Goal: Task Accomplishment & Management: Complete application form

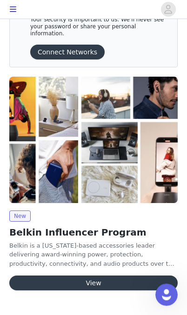
scroll to position [66, 0]
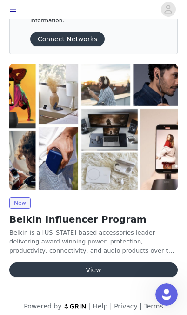
click at [99, 262] on button "View" at bounding box center [93, 269] width 168 height 15
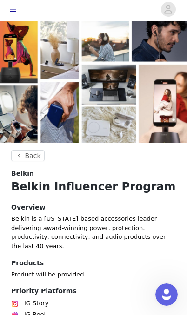
click at [171, 4] on icon "avatar" at bounding box center [168, 9] width 9 height 15
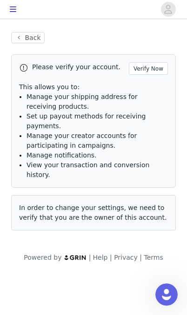
click at [157, 69] on button "Verify Now" at bounding box center [148, 68] width 39 height 13
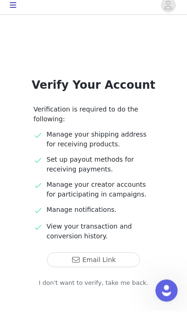
scroll to position [11, 0]
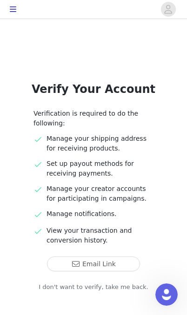
click at [109, 269] on button "Email Link" at bounding box center [93, 263] width 93 height 15
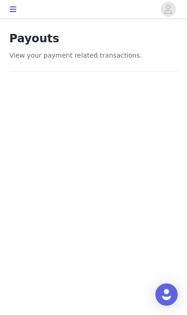
click at [15, 9] on icon "button" at bounding box center [13, 10] width 7 height 6
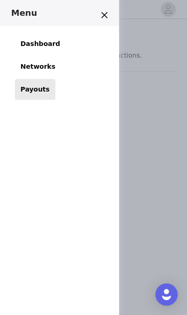
click at [52, 45] on link "Dashboard" at bounding box center [40, 43] width 51 height 21
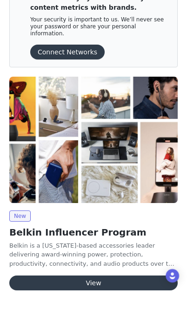
scroll to position [28, 0]
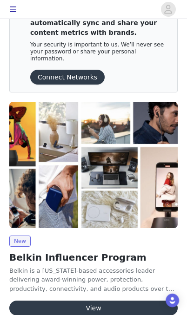
click at [104, 301] on button "View" at bounding box center [93, 308] width 168 height 15
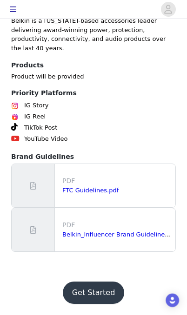
scroll to position [253, 0]
click at [98, 292] on button "Get Started" at bounding box center [94, 293] width 62 height 22
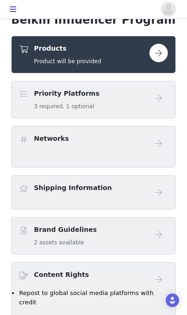
scroll to position [139, 0]
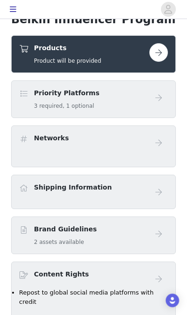
click at [163, 62] on button "button" at bounding box center [158, 52] width 19 height 19
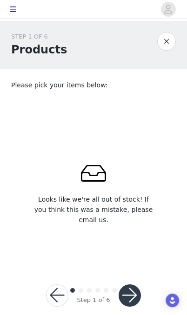
scroll to position [13, 0]
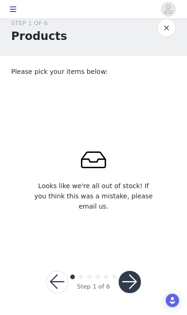
click at [131, 277] on button "button" at bounding box center [129, 282] width 22 height 22
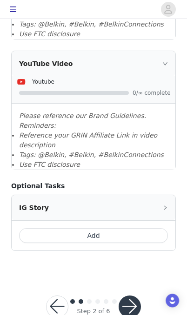
scroll to position [581, 0]
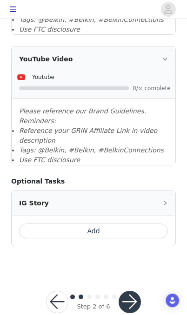
click at [133, 291] on button "button" at bounding box center [129, 302] width 22 height 22
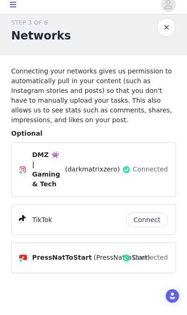
scroll to position [9, 0]
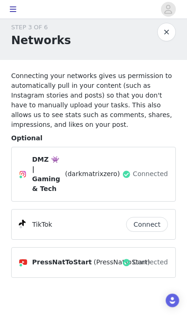
click at [149, 217] on button "Connect" at bounding box center [147, 224] width 42 height 15
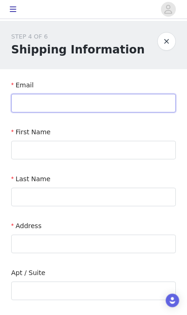
click at [104, 99] on input "text" at bounding box center [93, 103] width 164 height 19
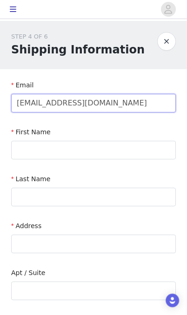
type input "pressnattostart@gmail.com"
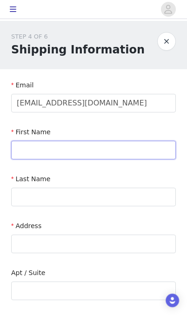
click at [92, 149] on input "text" at bounding box center [93, 150] width 164 height 19
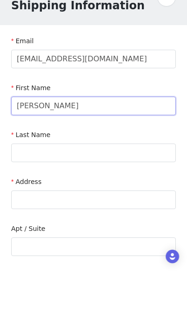
type input "[PERSON_NAME]"
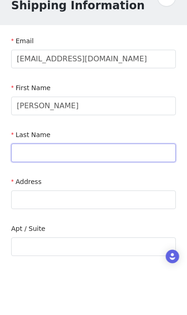
click at [66, 188] on input "text" at bounding box center [93, 197] width 164 height 19
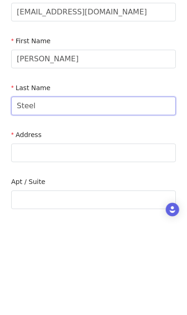
type input "Steel"
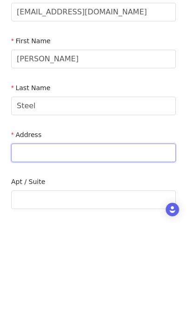
click at [71, 235] on input "text" at bounding box center [93, 244] width 164 height 19
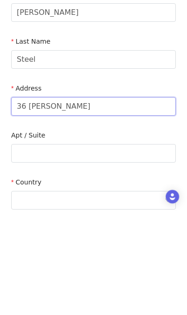
type input "36 Abe"
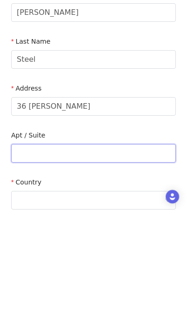
click at [67, 248] on input "text" at bounding box center [93, 257] width 164 height 19
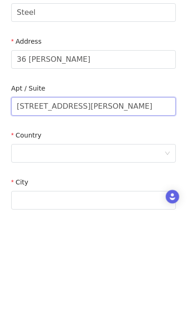
type input "[STREET_ADDRESS][PERSON_NAME]"
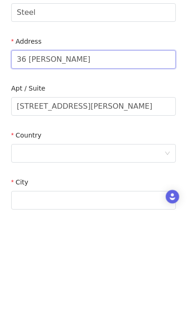
click at [79, 154] on input "36 Abe" at bounding box center [93, 163] width 164 height 19
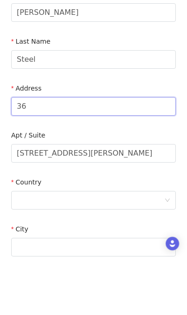
type input "3"
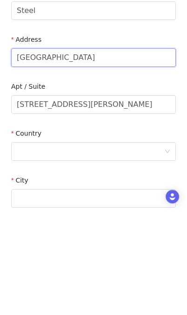
type input "[GEOGRAPHIC_DATA]"
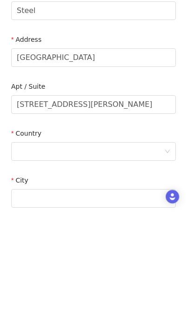
click at [81, 246] on div at bounding box center [90, 255] width 147 height 18
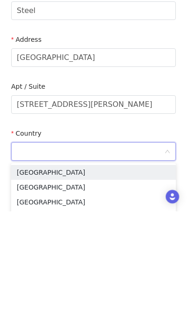
scroll to position [129, 0]
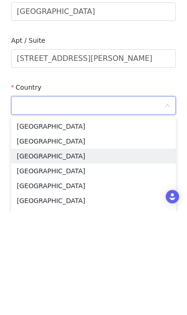
click at [81, 252] on li "[GEOGRAPHIC_DATA]" at bounding box center [93, 259] width 164 height 15
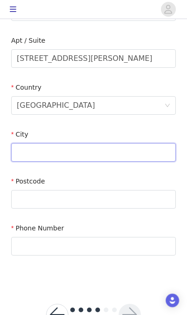
click at [91, 152] on input "text" at bounding box center [93, 152] width 164 height 19
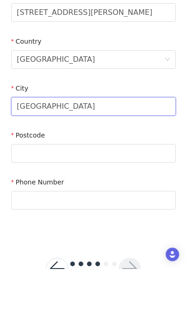
type input "[GEOGRAPHIC_DATA]"
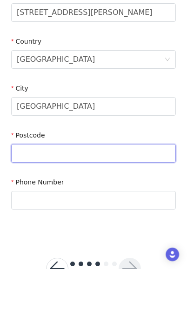
click at [68, 190] on input "text" at bounding box center [93, 199] width 164 height 19
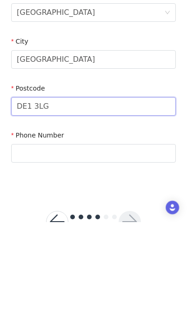
type input "DE1 3LG"
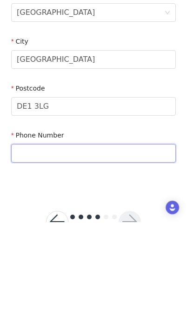
click at [72, 237] on input "text" at bounding box center [93, 246] width 164 height 19
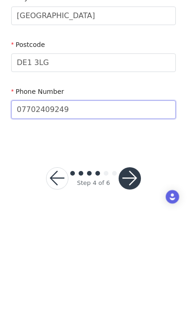
type input "07702409249"
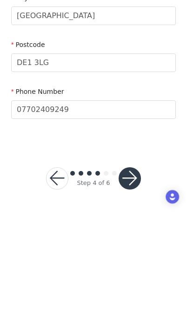
click at [131, 271] on button "button" at bounding box center [129, 282] width 22 height 22
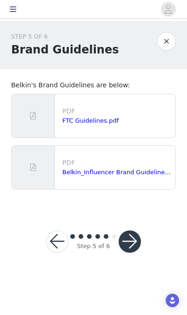
click at [99, 120] on link "FTC Guidelines.pdf" at bounding box center [90, 120] width 56 height 7
click at [151, 172] on link "Belkin_Influencer Brand Guidelines_Affiliates.pdf" at bounding box center [135, 172] width 146 height 7
click at [138, 244] on button "button" at bounding box center [129, 241] width 22 height 22
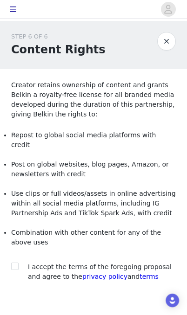
click at [16, 263] on input "checkbox" at bounding box center [14, 266] width 7 height 7
checkbox input "true"
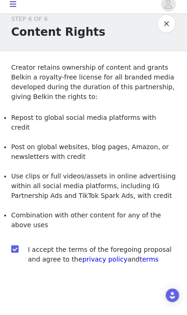
scroll to position [12, 0]
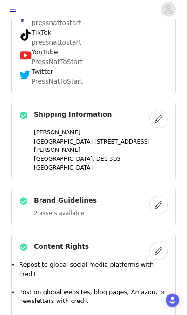
scroll to position [349, 0]
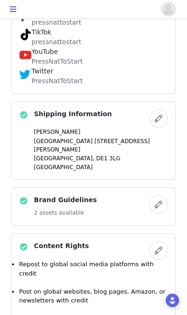
click at [163, 214] on button "button" at bounding box center [158, 204] width 19 height 19
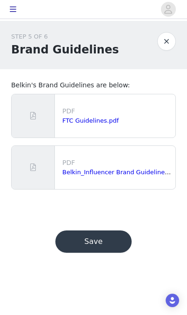
click at [170, 43] on button "button" at bounding box center [166, 41] width 19 height 19
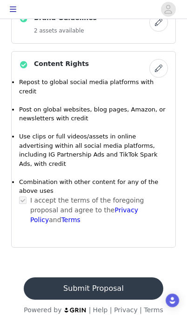
click at [105, 300] on button "Submit Proposal" at bounding box center [93, 288] width 139 height 22
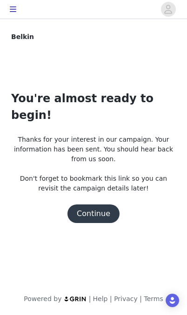
click at [102, 204] on button "Continue" at bounding box center [93, 213] width 52 height 19
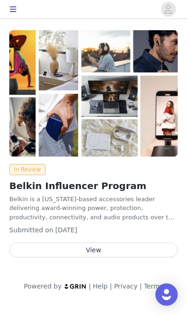
click at [100, 247] on button "View" at bounding box center [93, 250] width 168 height 15
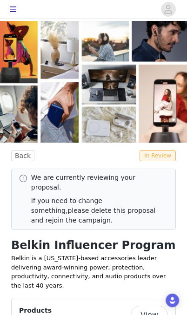
click at [11, 6] on icon "button" at bounding box center [12, 9] width 7 height 7
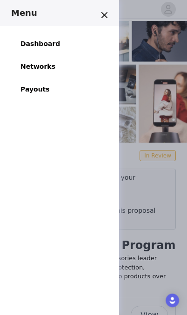
click at [45, 45] on link "Dashboard" at bounding box center [40, 43] width 51 height 21
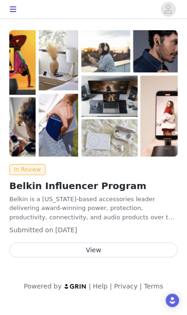
click at [173, 4] on span "button" at bounding box center [168, 9] width 15 height 15
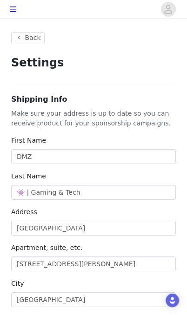
type input "+1 (United States)"
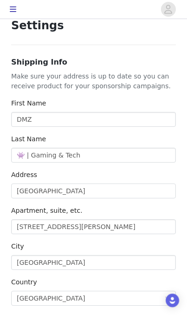
scroll to position [37, 0]
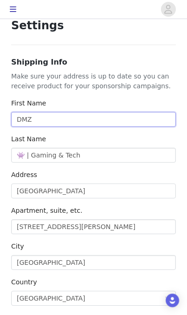
click at [50, 116] on input "DMZ" at bounding box center [93, 119] width 164 height 15
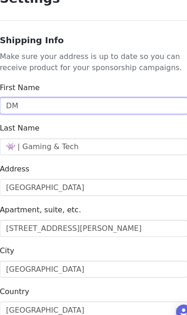
type input "D"
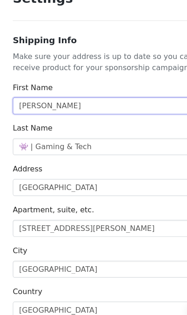
type input "[PERSON_NAME]"
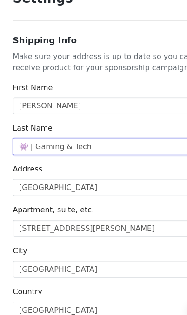
click at [87, 148] on input "👾 | Gaming & Tech" at bounding box center [93, 155] width 164 height 15
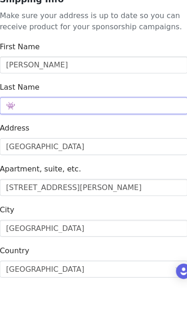
type input "👾"
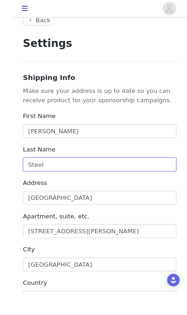
scroll to position [11, 0]
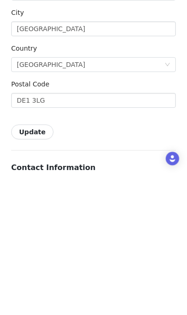
type input "Steel"
click at [33, 266] on button "Update" at bounding box center [32, 273] width 42 height 15
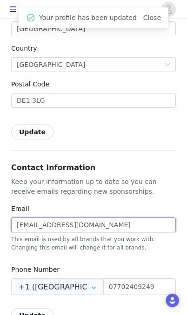
click at [112, 225] on input "[EMAIL_ADDRESS][DOMAIN_NAME]" at bounding box center [93, 224] width 164 height 15
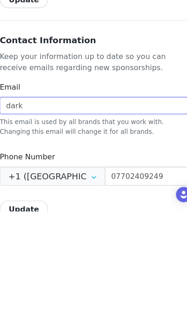
type input "dar"
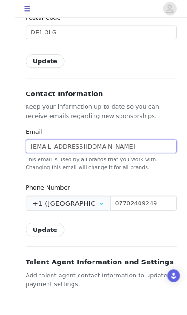
scroll to position [334, 0]
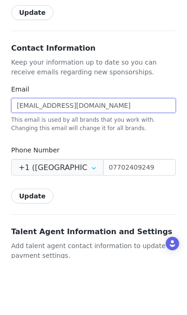
type input "Pressnattostart@gmail.com"
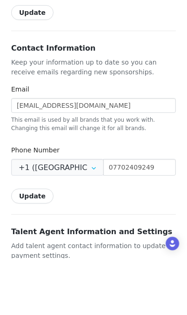
click at [92, 216] on icon at bounding box center [93, 224] width 15 height 17
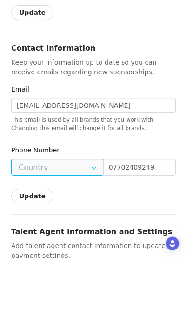
scroll to position [381, 0]
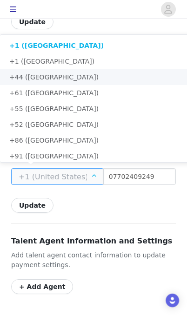
click at [118, 79] on li "+44 ([GEOGRAPHIC_DATA])" at bounding box center [124, 77] width 248 height 16
type input "+44 ([GEOGRAPHIC_DATA])"
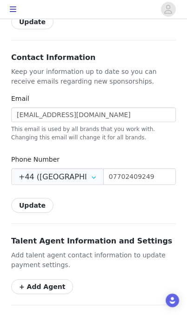
click at [32, 206] on button "Update" at bounding box center [32, 205] width 42 height 15
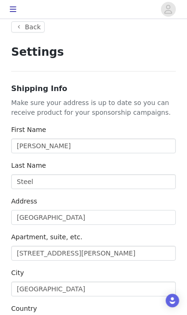
scroll to position [0, 0]
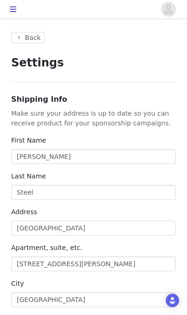
click at [28, 37] on button "Back" at bounding box center [27, 37] width 33 height 11
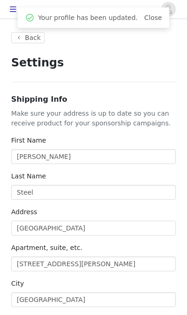
type input "+44 ([GEOGRAPHIC_DATA])"
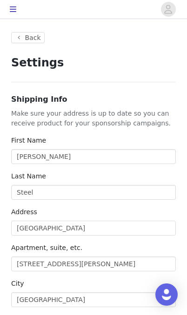
click at [17, 12] on button "button" at bounding box center [13, 9] width 19 height 15
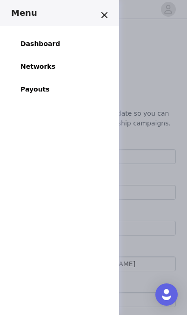
click at [45, 45] on link "Dashboard" at bounding box center [40, 43] width 51 height 21
